Goal: Task Accomplishment & Management: Complete application form

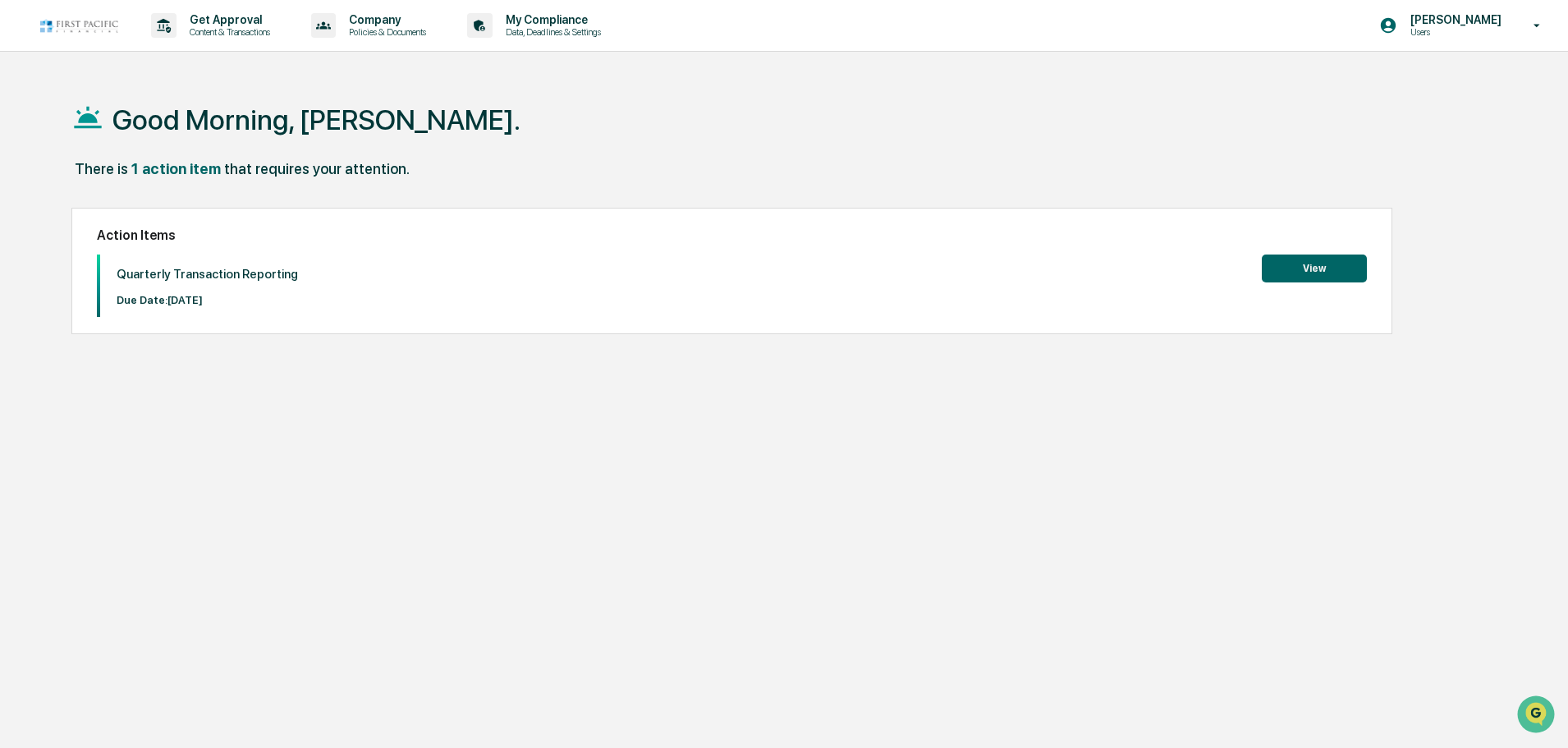
click at [1268, 270] on button "View" at bounding box center [1314, 269] width 105 height 28
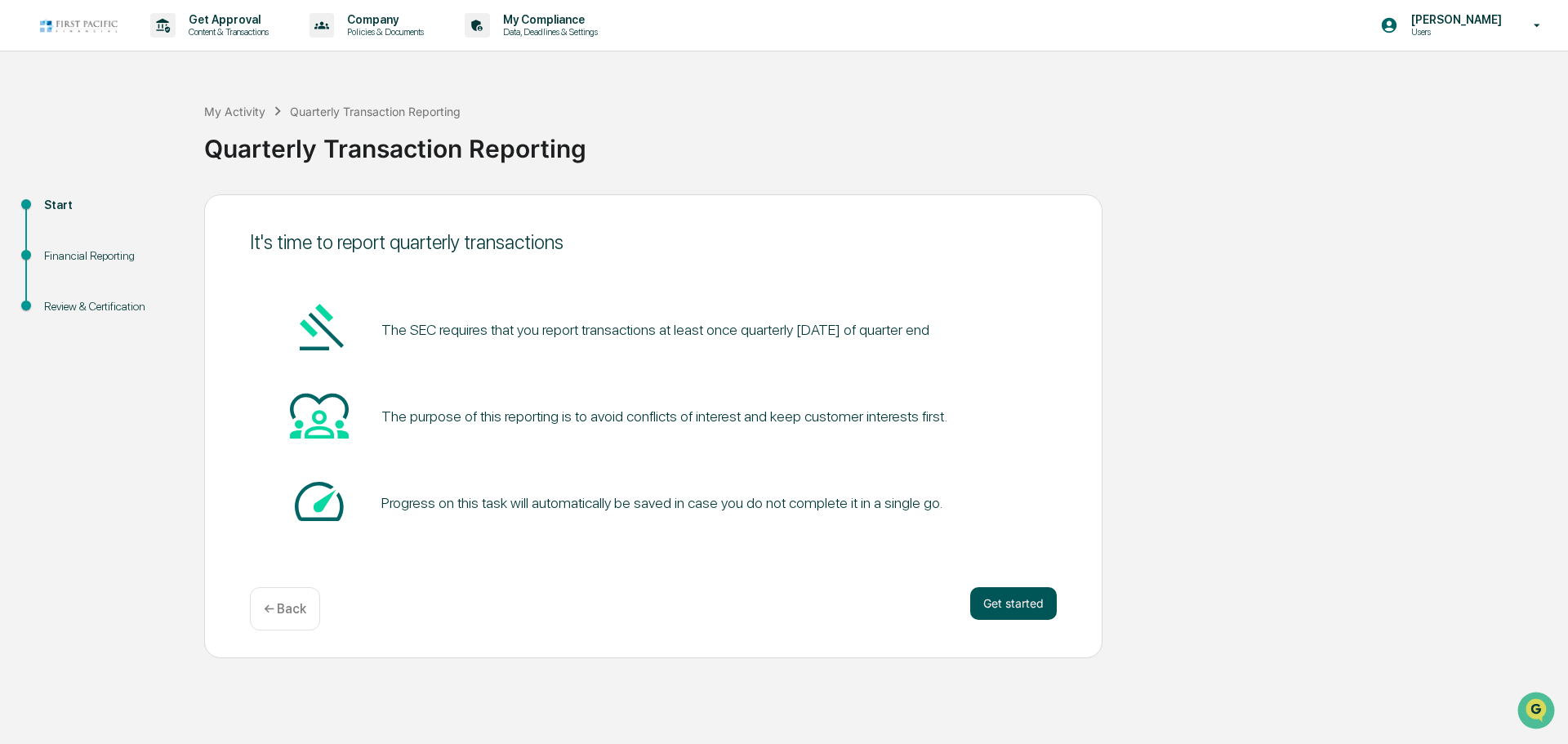
click at [984, 601] on button "Get started" at bounding box center [1014, 603] width 86 height 33
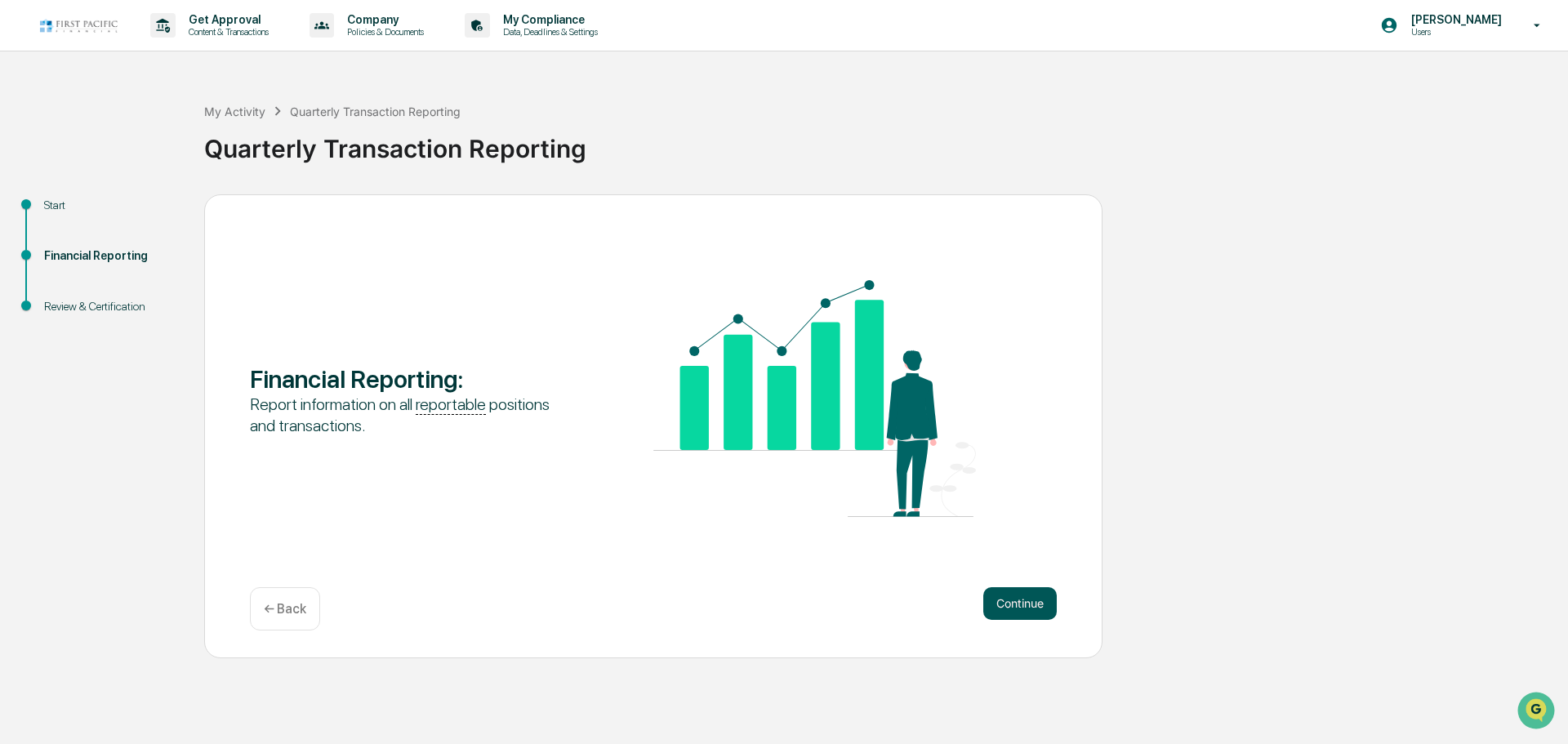
click at [988, 607] on button "Continue" at bounding box center [1020, 603] width 73 height 33
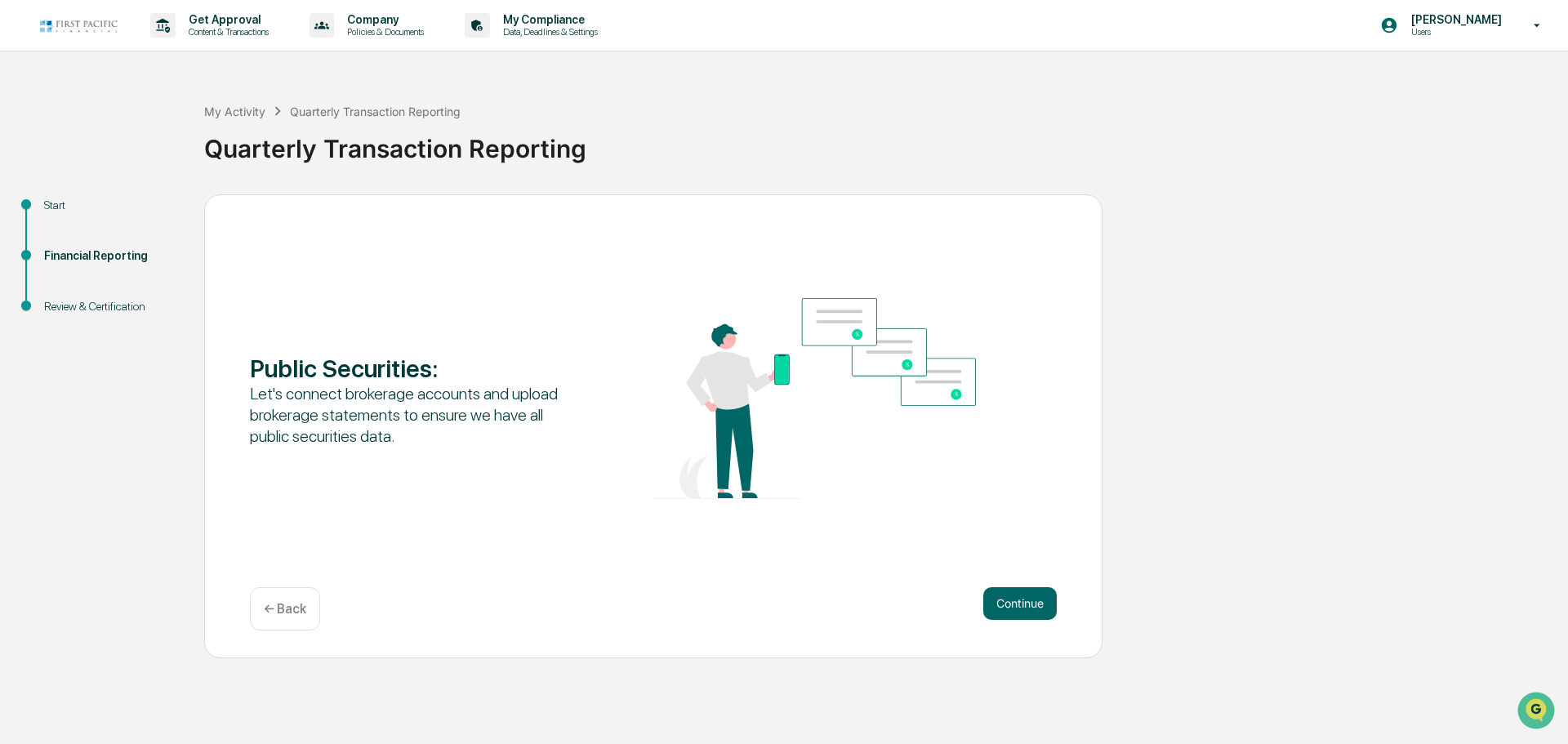
click at [988, 607] on button "Continue" at bounding box center [1020, 603] width 73 height 33
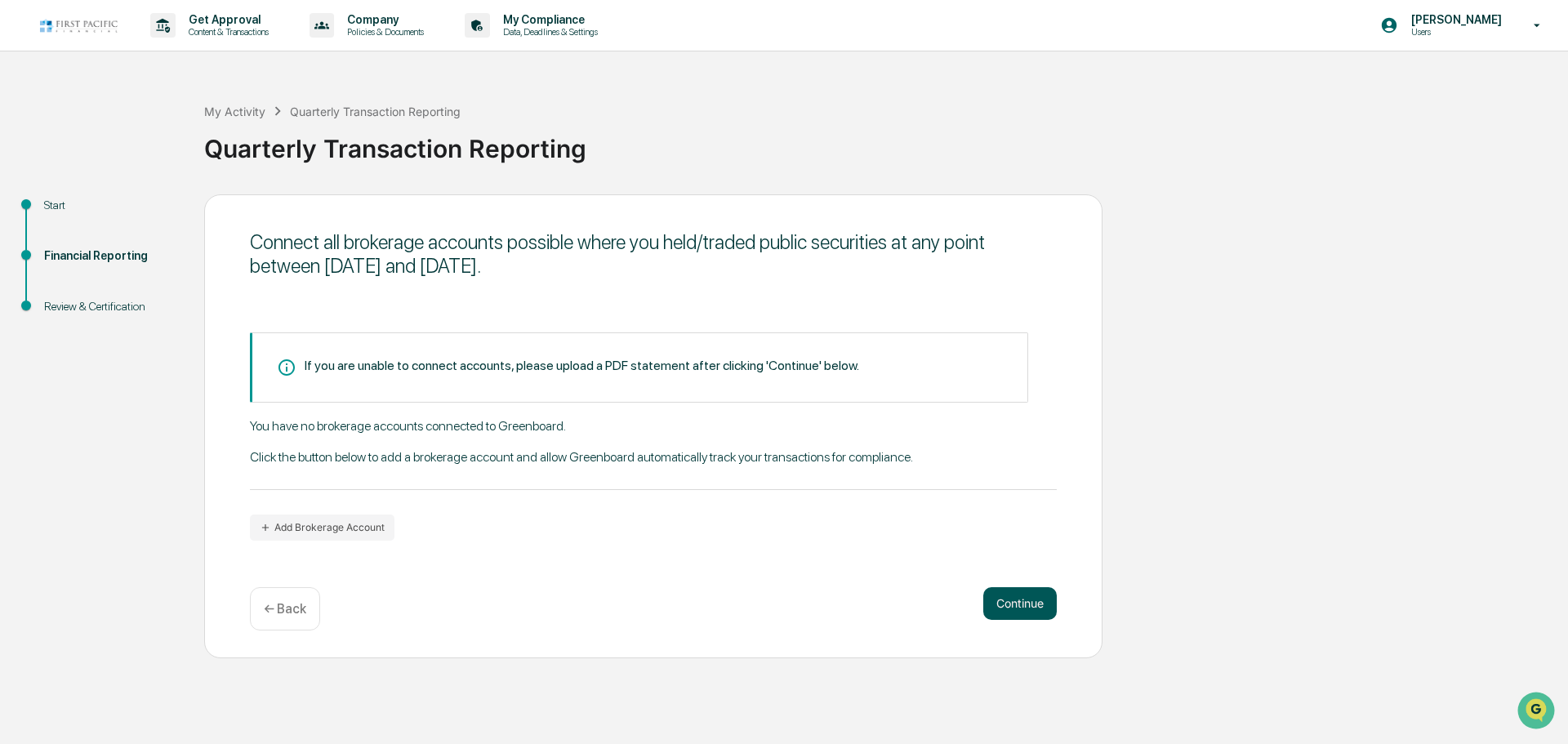
click at [1015, 606] on button "Continue" at bounding box center [1020, 603] width 73 height 33
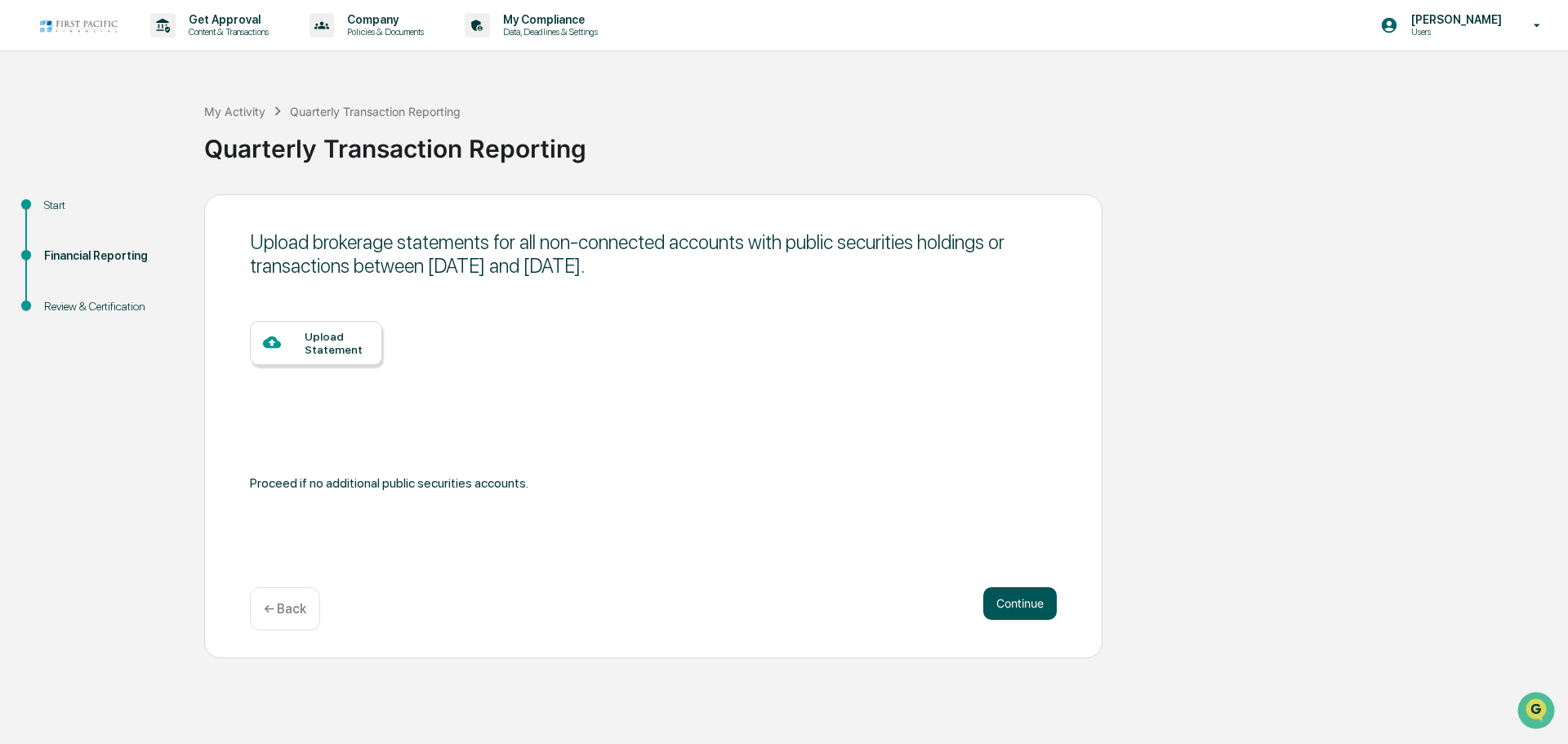
click at [1014, 607] on button "Continue" at bounding box center [1020, 603] width 73 height 33
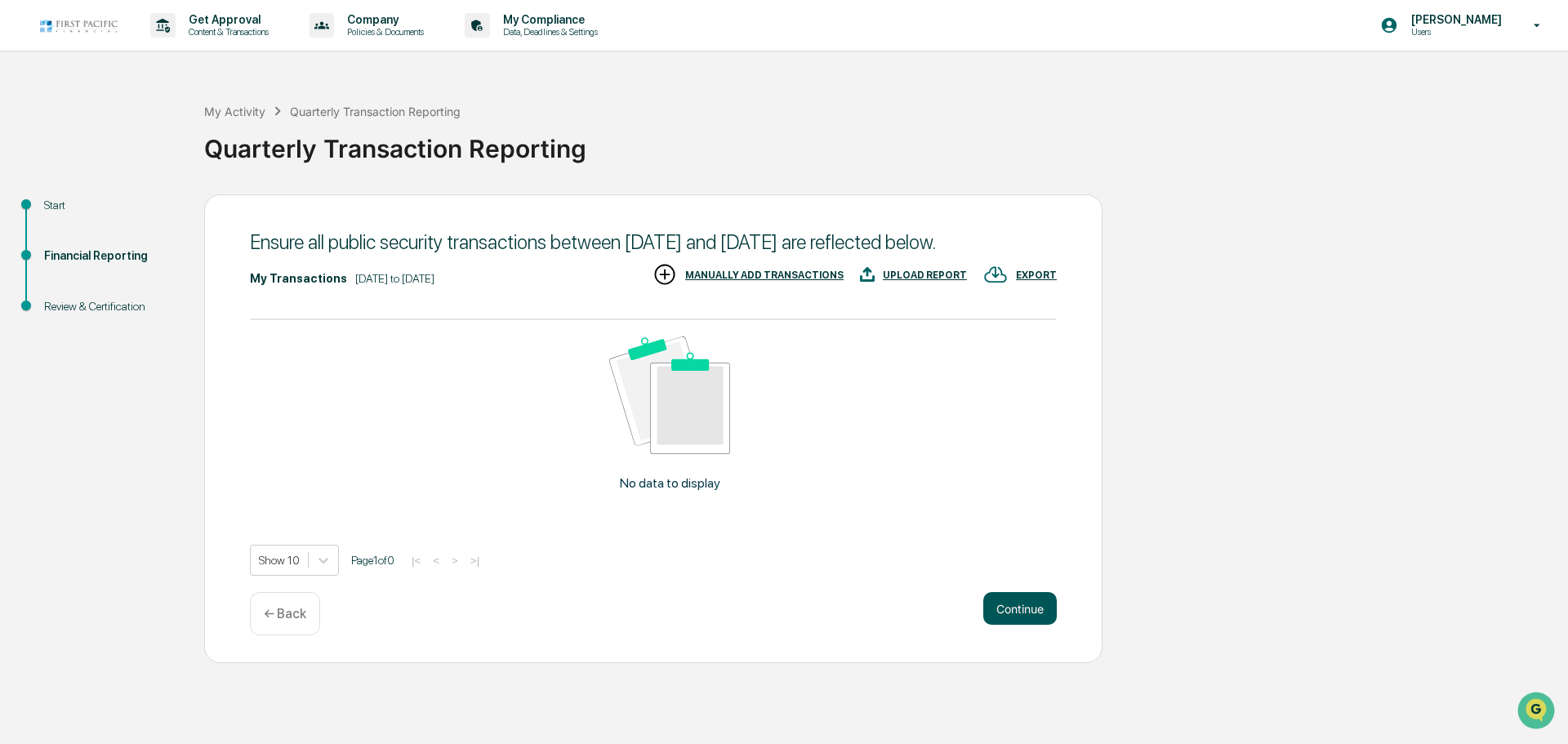
click at [1016, 625] on button "Continue" at bounding box center [1020, 609] width 73 height 33
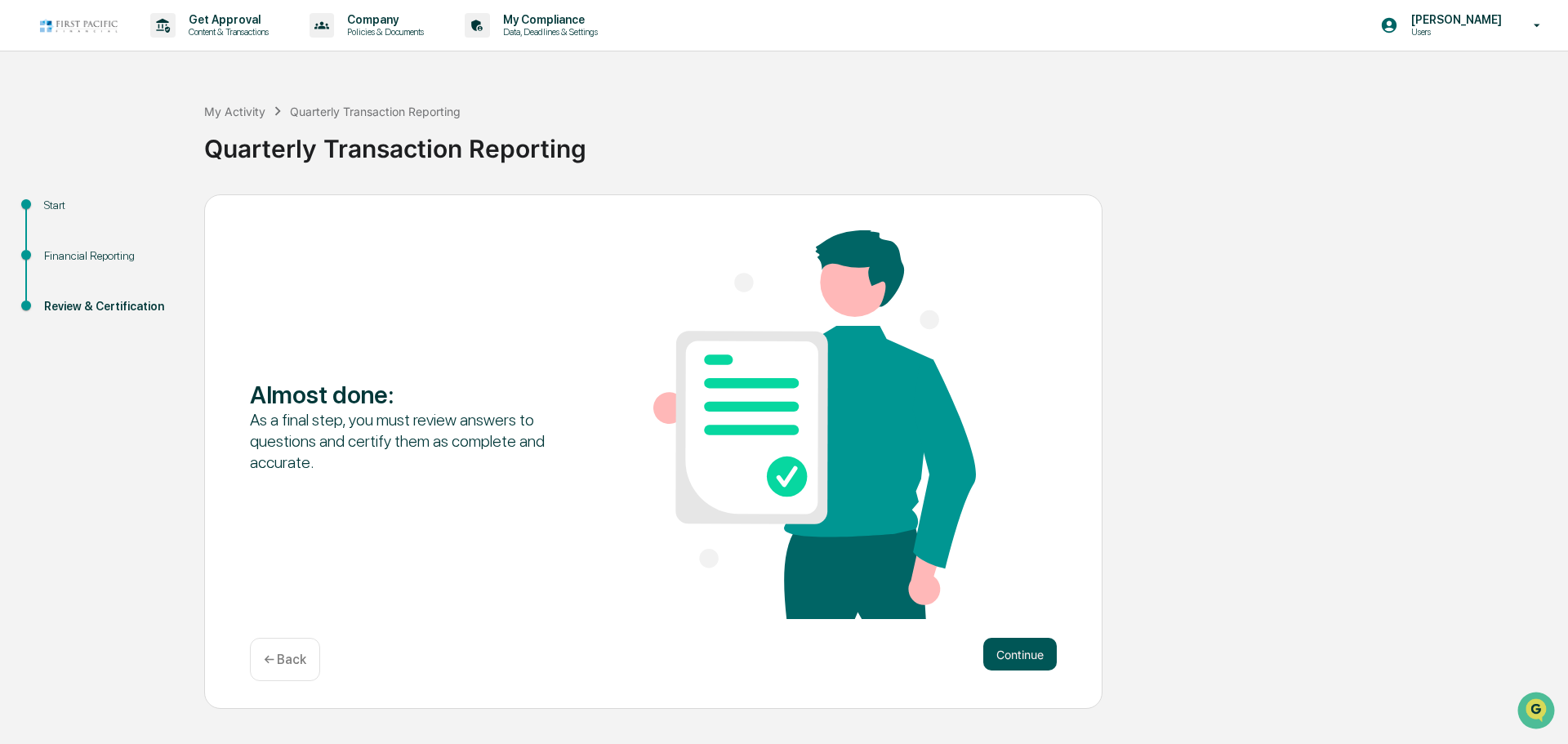
click at [1021, 651] on button "Continue" at bounding box center [1020, 654] width 73 height 33
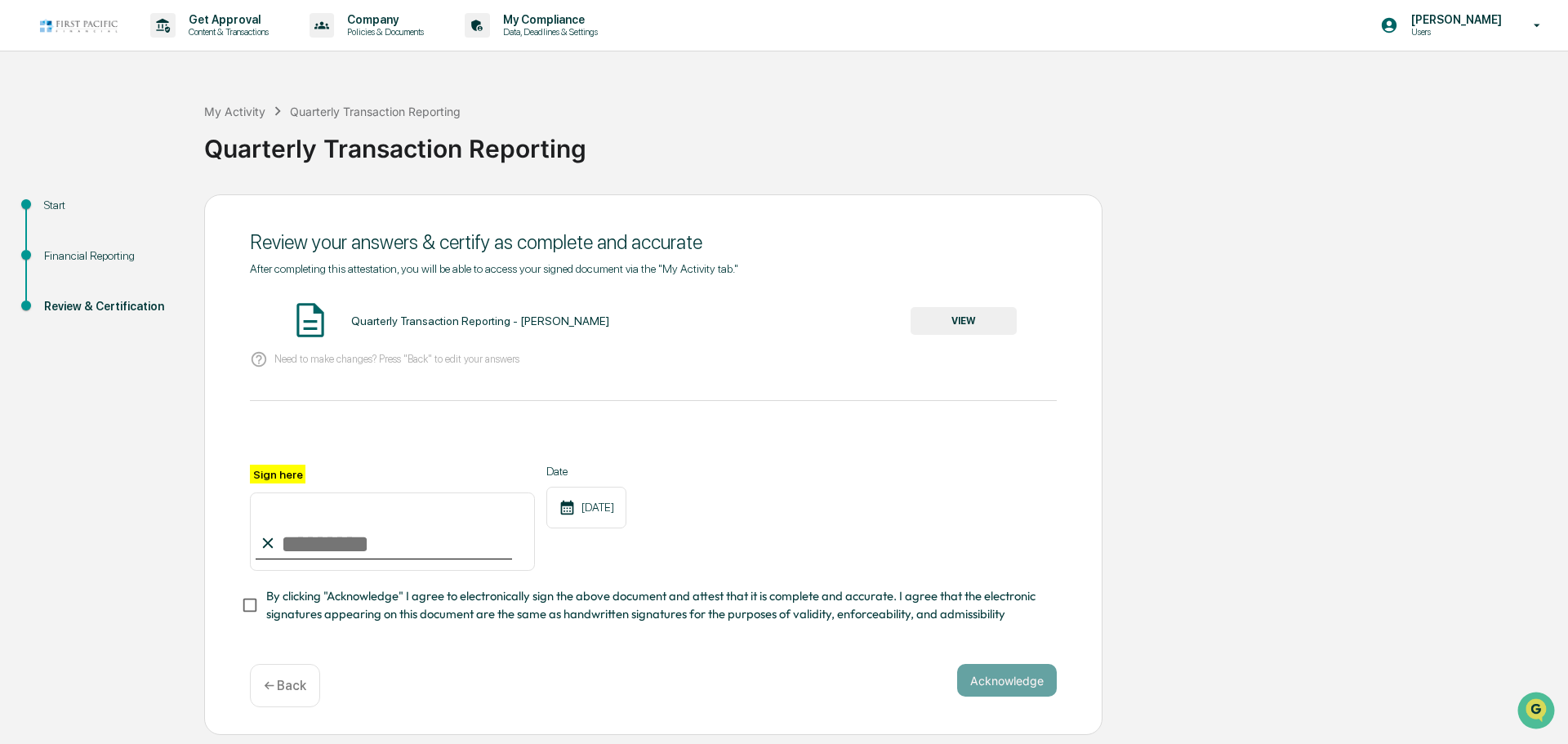
click at [392, 551] on input "Sign here" at bounding box center [392, 531] width 285 height 78
type input "**********"
click at [238, 614] on div "**********" at bounding box center [653, 466] width 898 height 541
click at [1006, 691] on button "Acknowledge" at bounding box center [1008, 680] width 100 height 33
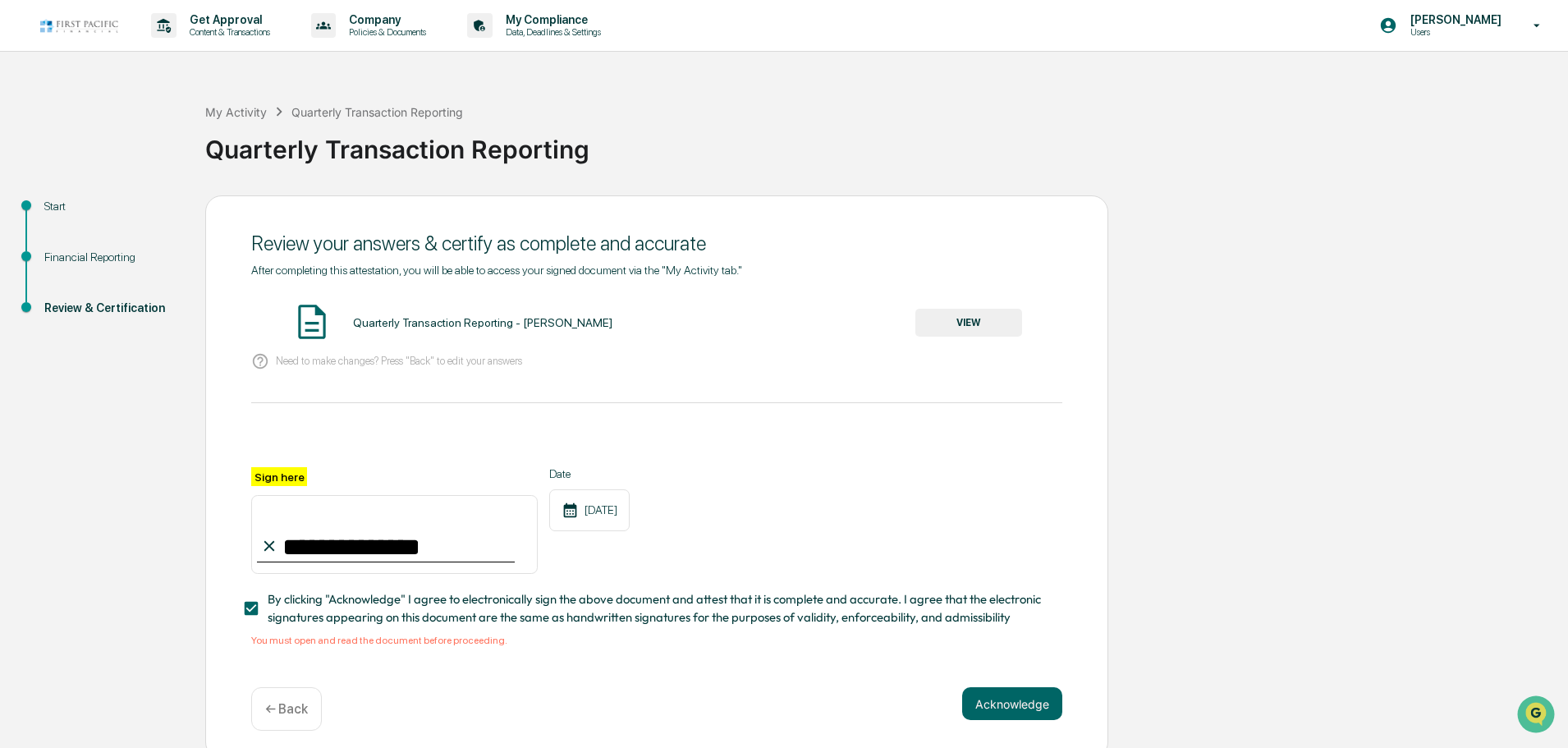
click at [983, 324] on button "VIEW" at bounding box center [969, 322] width 107 height 28
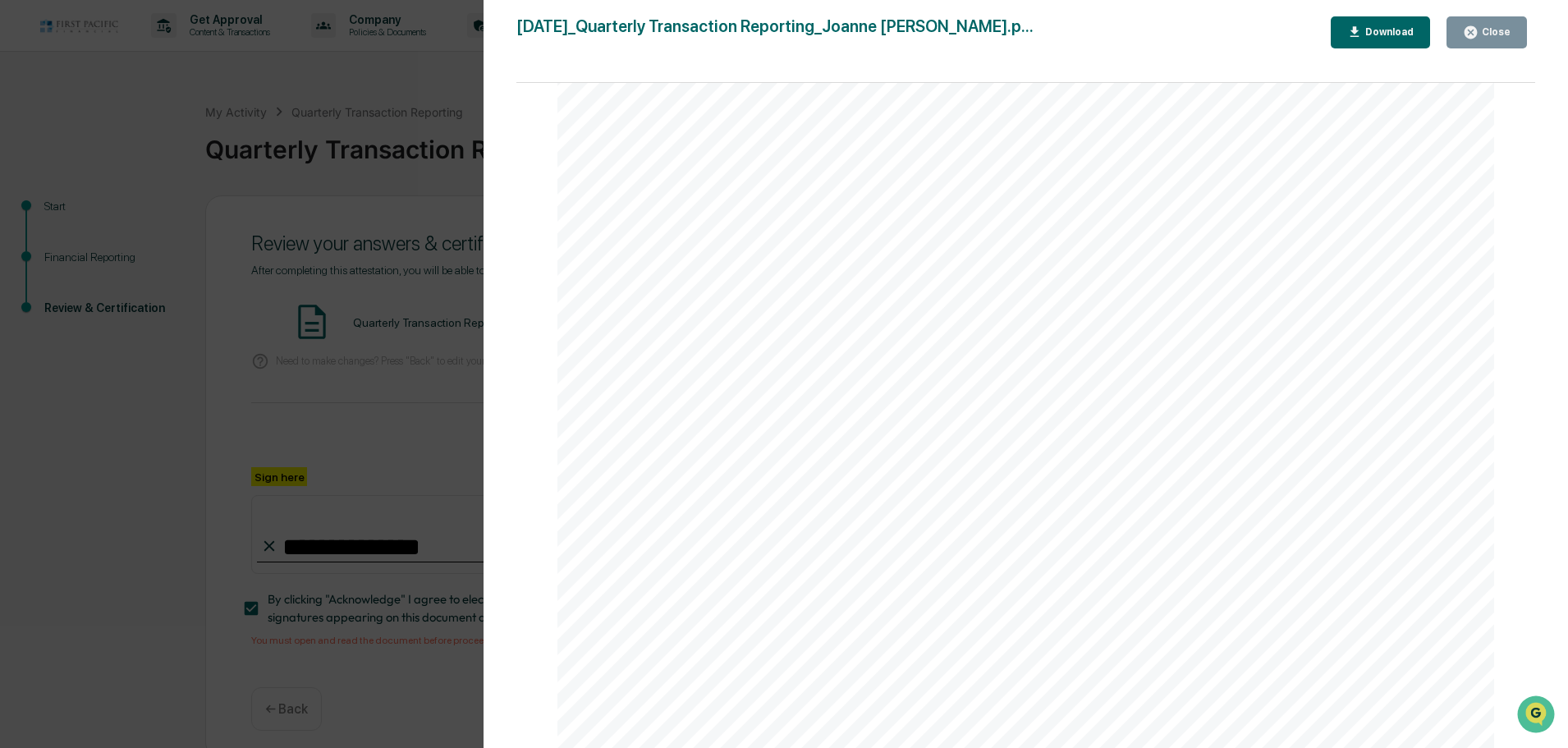
scroll to position [3458, 0]
click at [1464, 24] on button "Close" at bounding box center [1487, 32] width 81 height 32
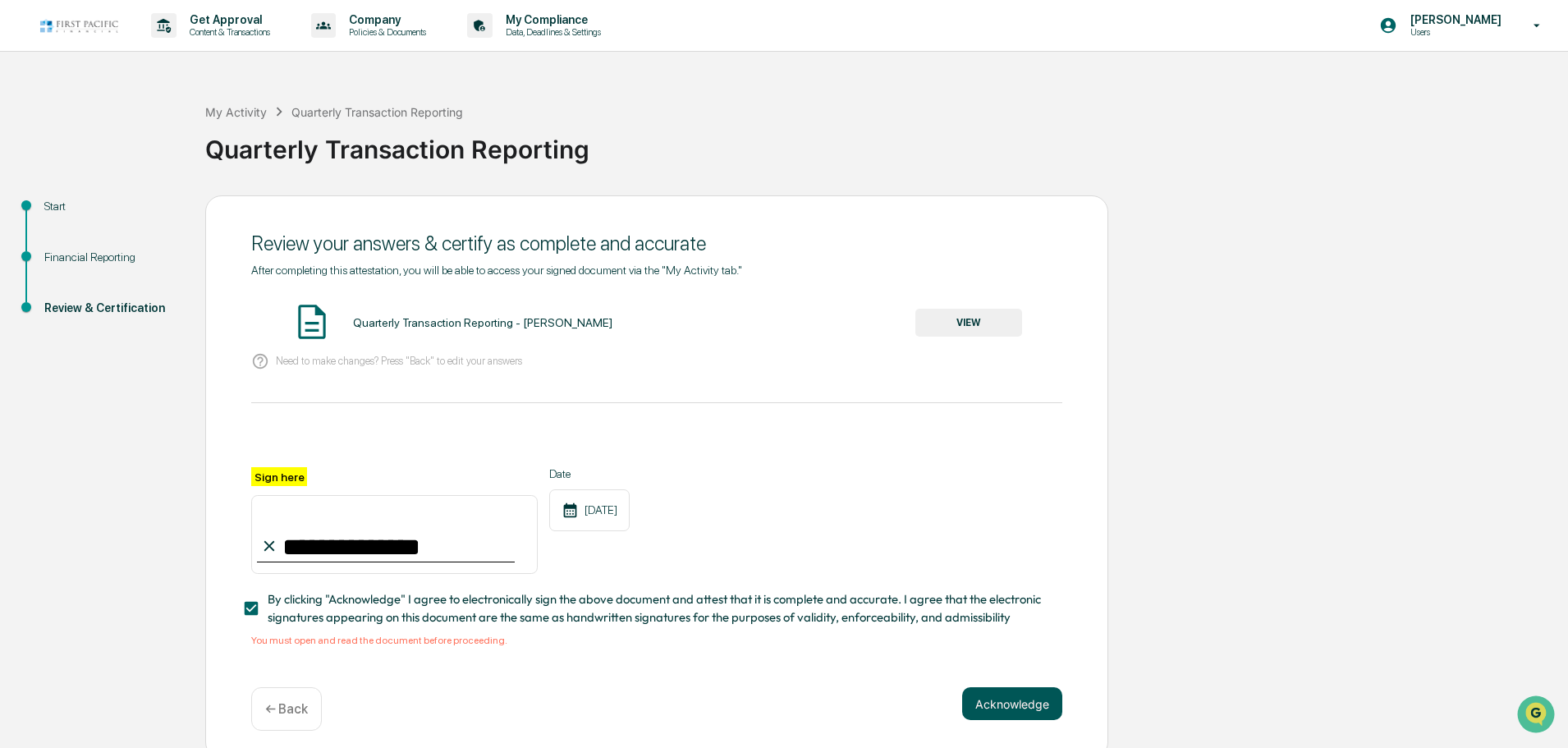
click at [992, 693] on div "**********" at bounding box center [657, 478] width 903 height 564
click at [987, 701] on button "Acknowledge" at bounding box center [1013, 704] width 100 height 33
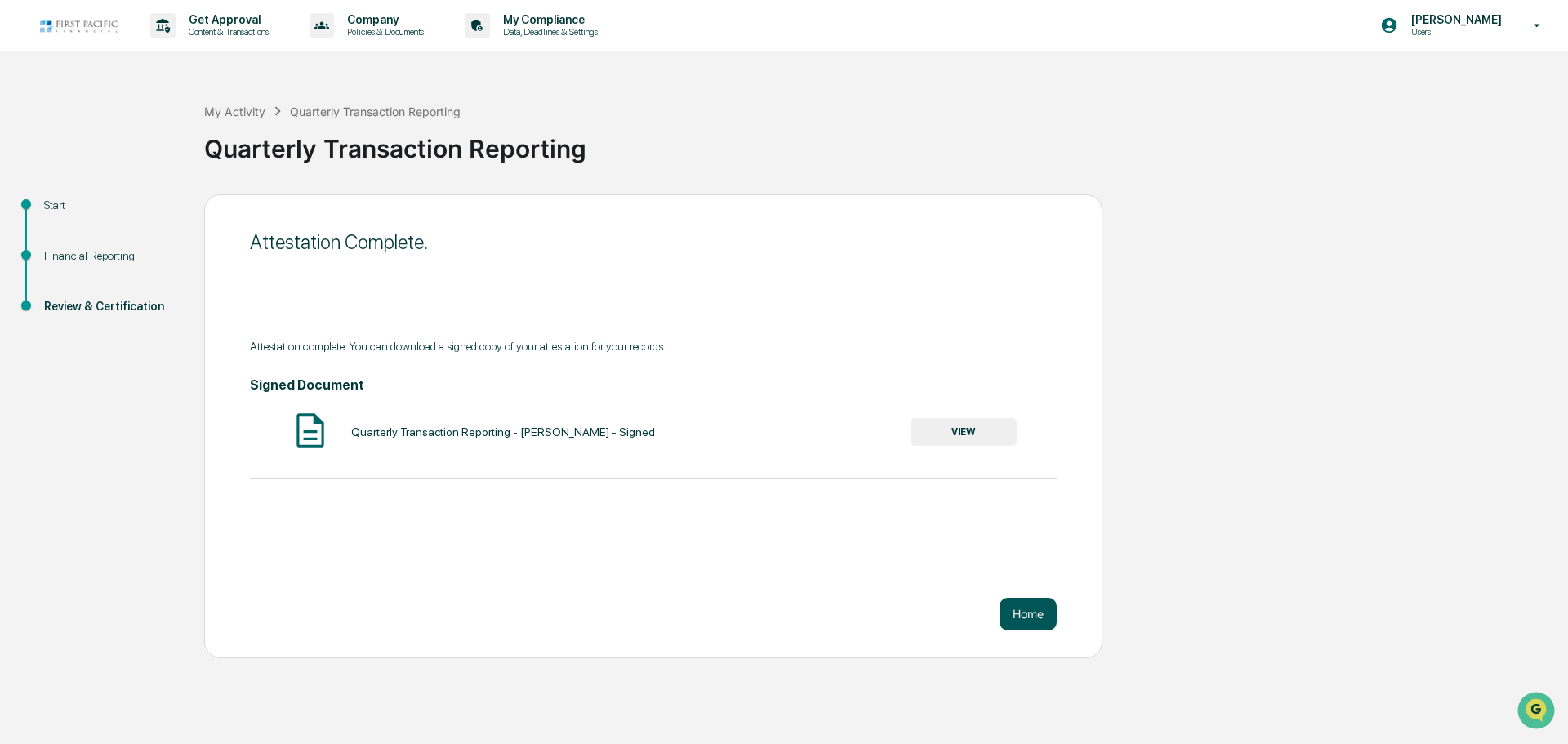
click at [1020, 611] on button "Home" at bounding box center [1028, 615] width 57 height 33
